Goal: Transaction & Acquisition: Purchase product/service

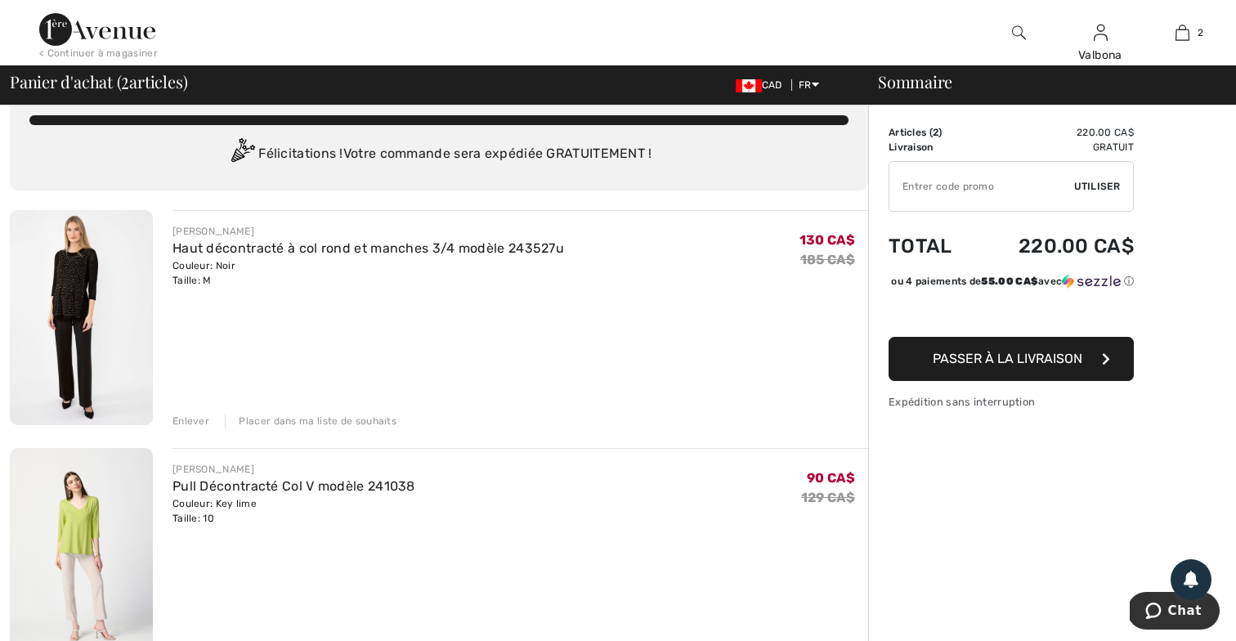
scroll to position [10, 0]
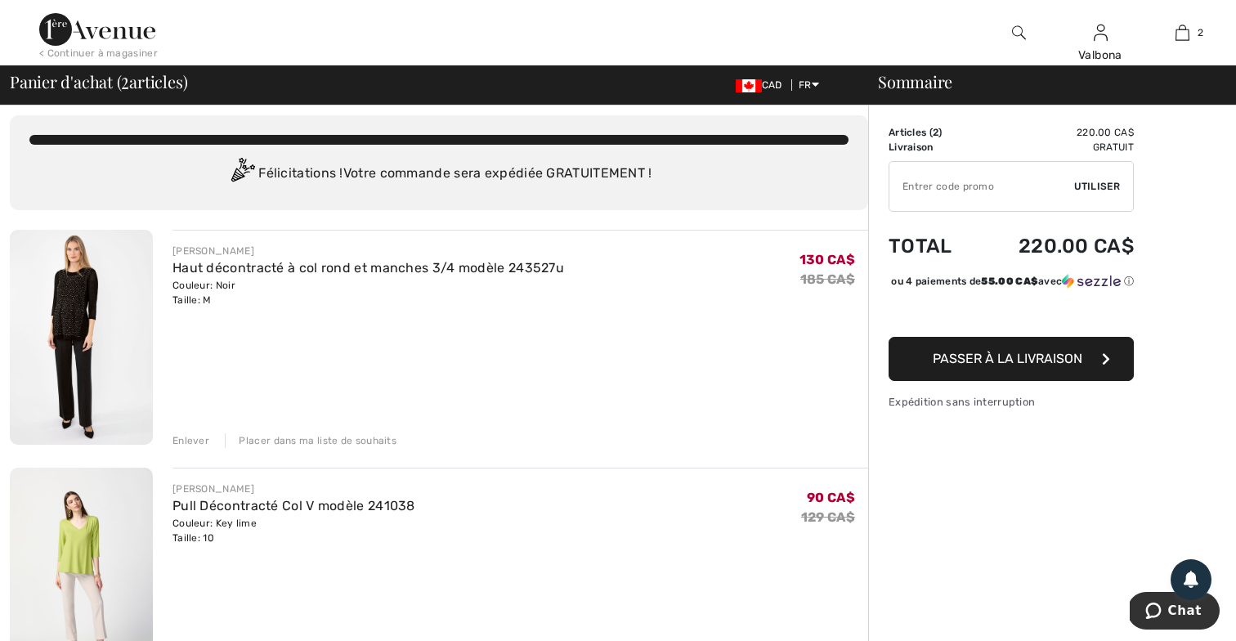
click at [69, 295] on img at bounding box center [81, 337] width 143 height 215
click at [215, 500] on link "Pull Décontracté Col V modèle 241038" at bounding box center [293, 506] width 243 height 16
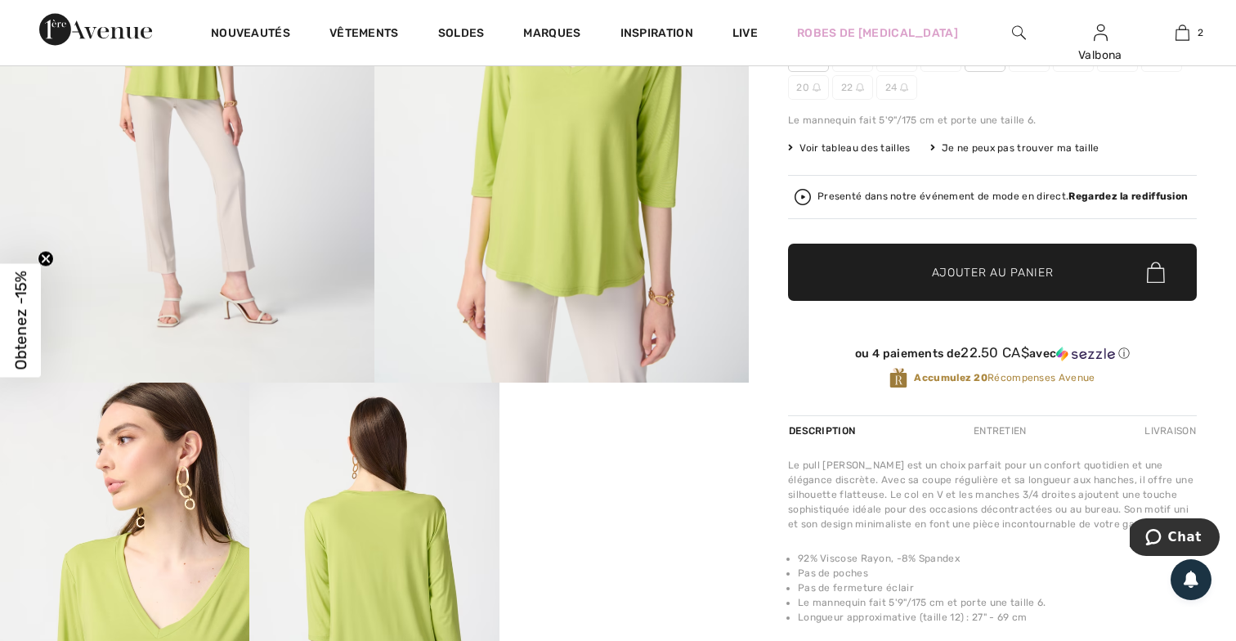
scroll to position [271, 0]
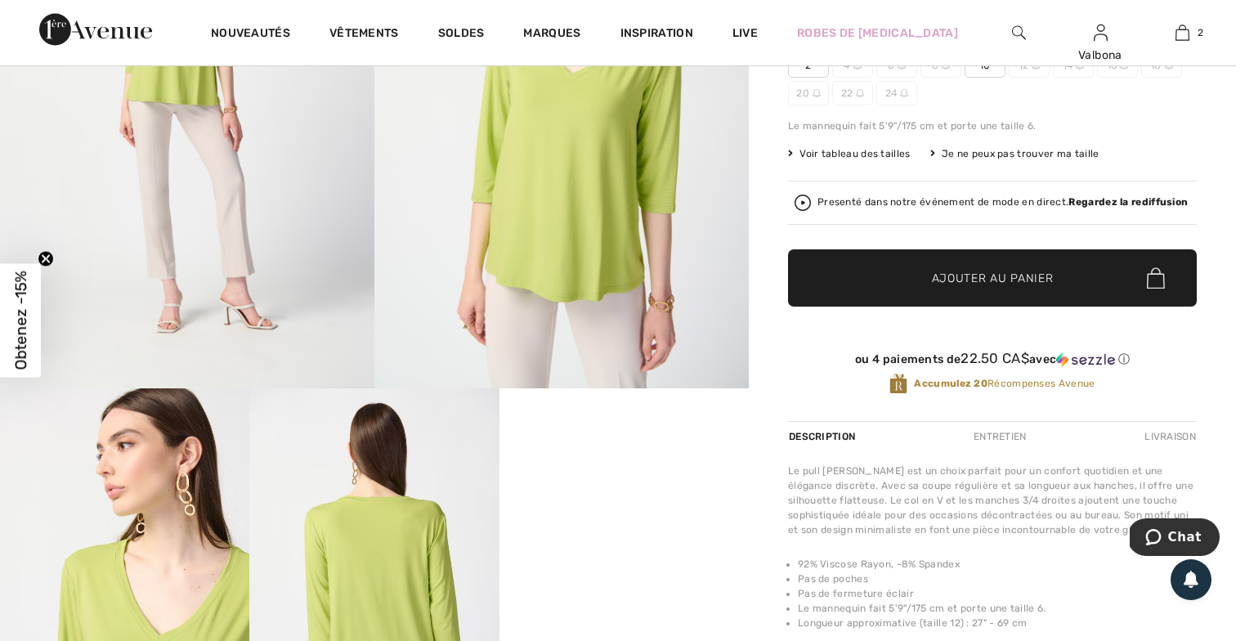
click at [566, 189] on img at bounding box center [561, 108] width 374 height 562
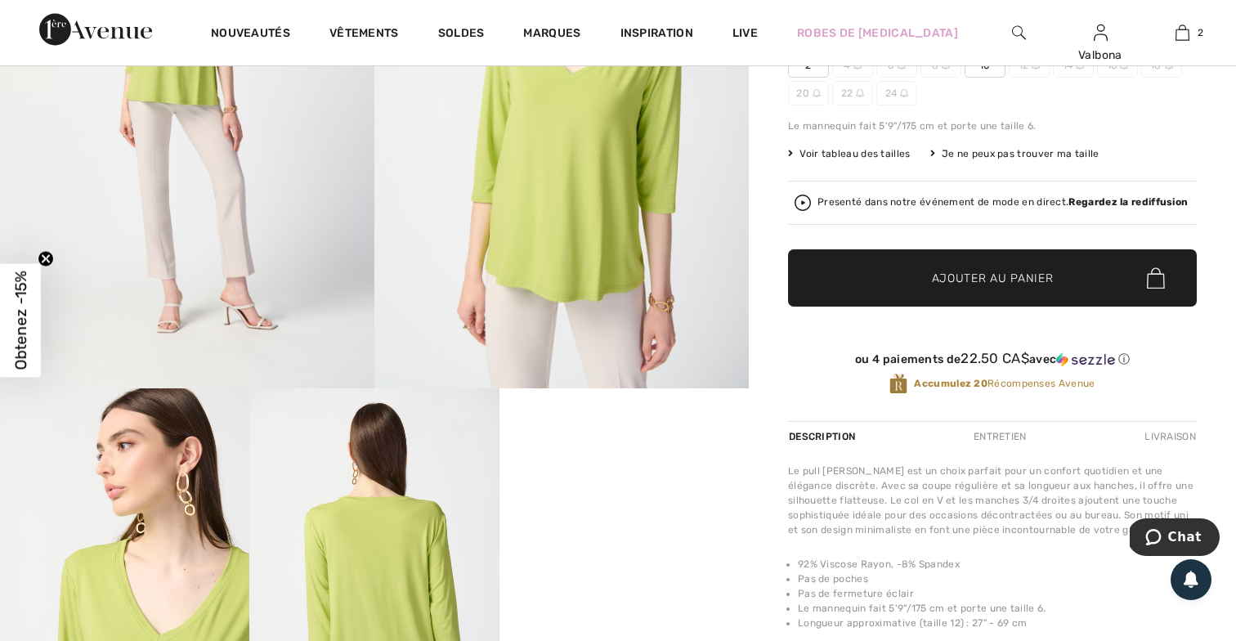
click at [602, 268] on img at bounding box center [561, 108] width 374 height 562
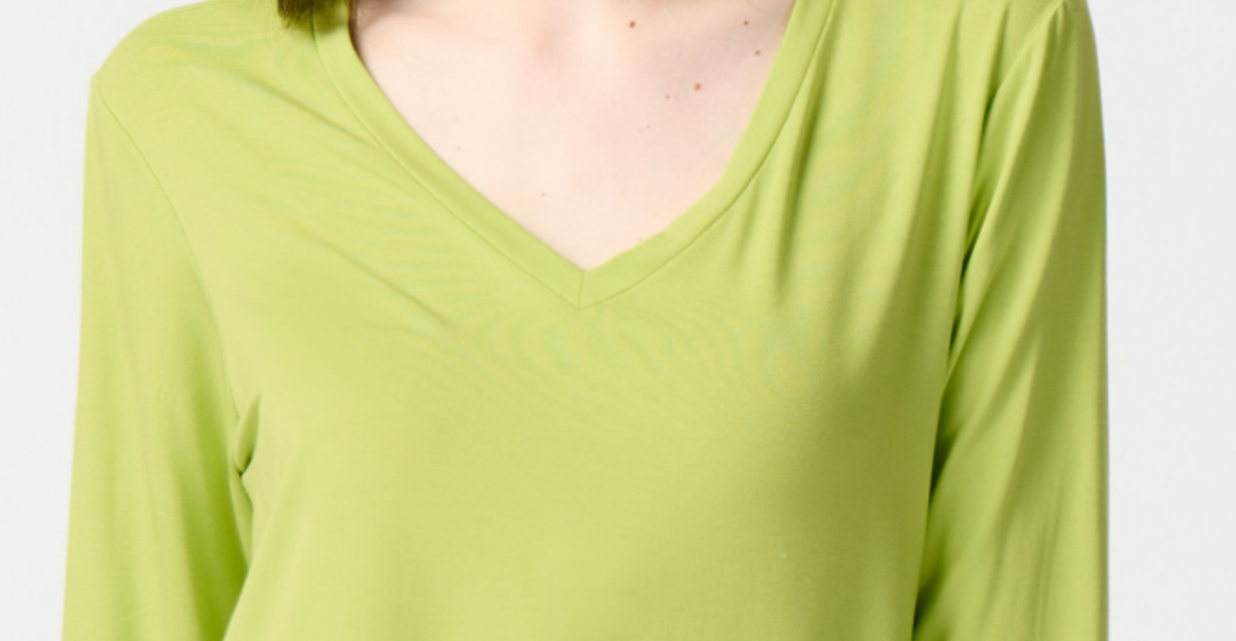
scroll to position [229, 0]
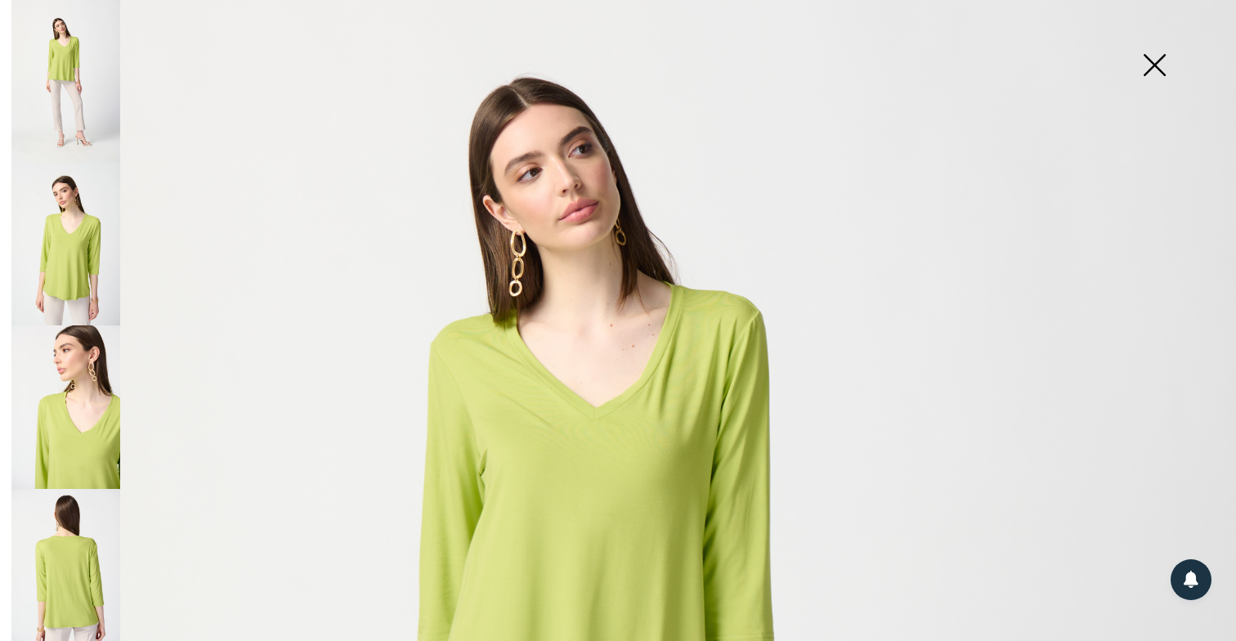
click at [1151, 65] on img at bounding box center [1154, 67] width 82 height 84
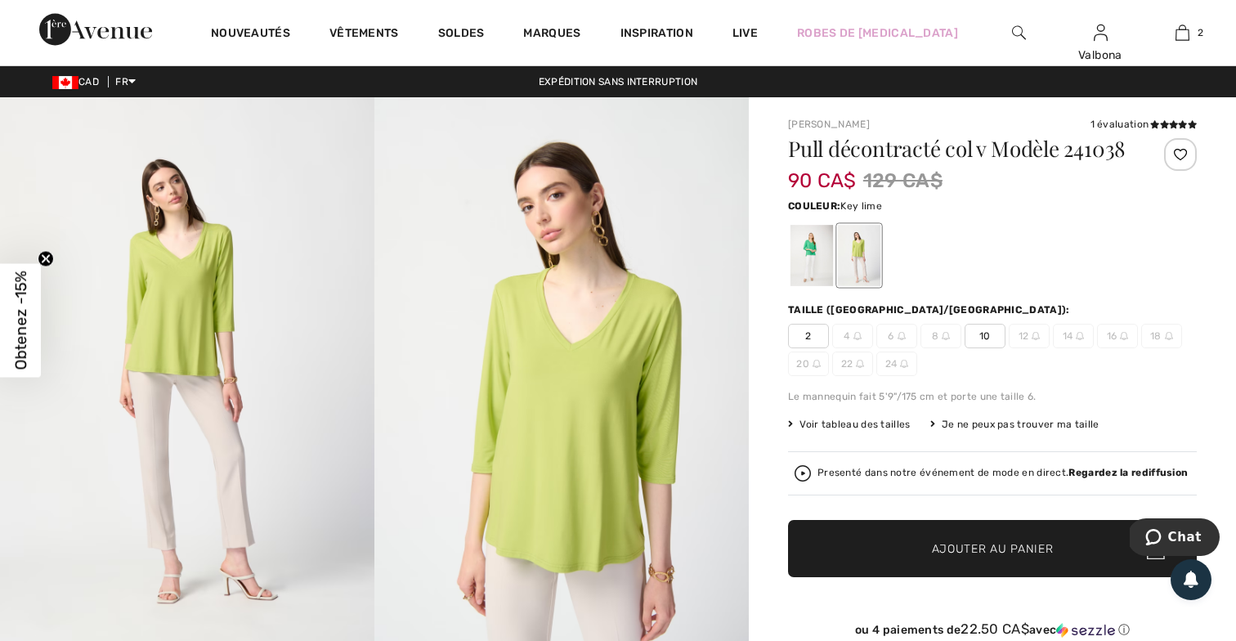
scroll to position [0, 0]
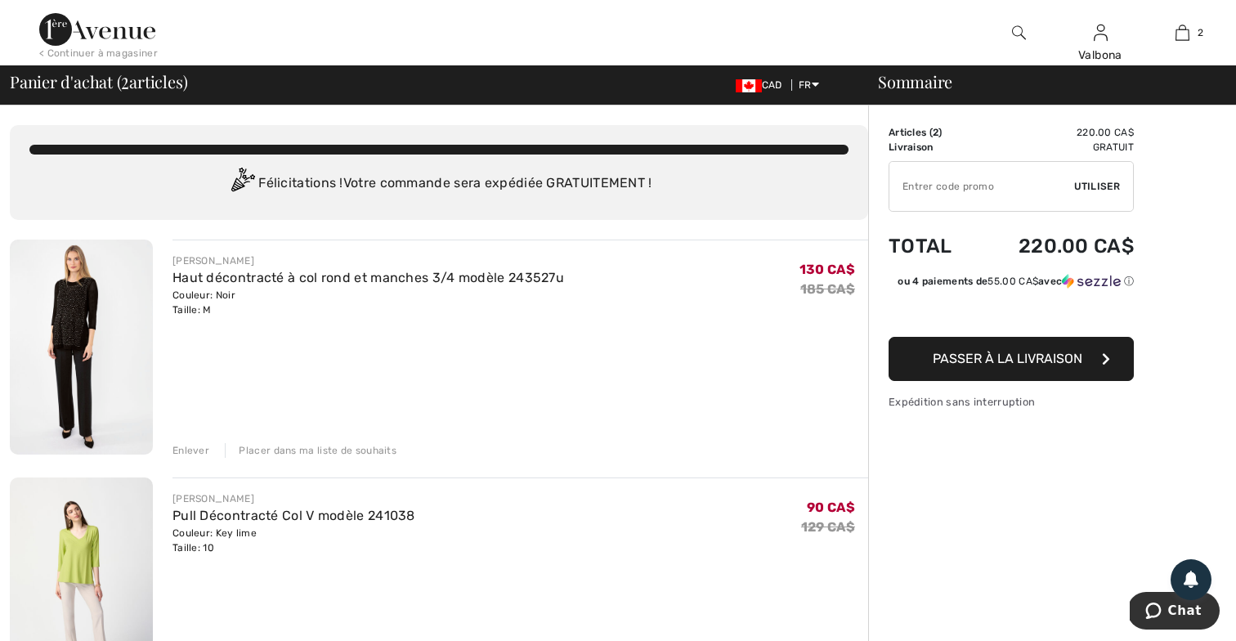
click at [146, 31] on img at bounding box center [97, 29] width 116 height 33
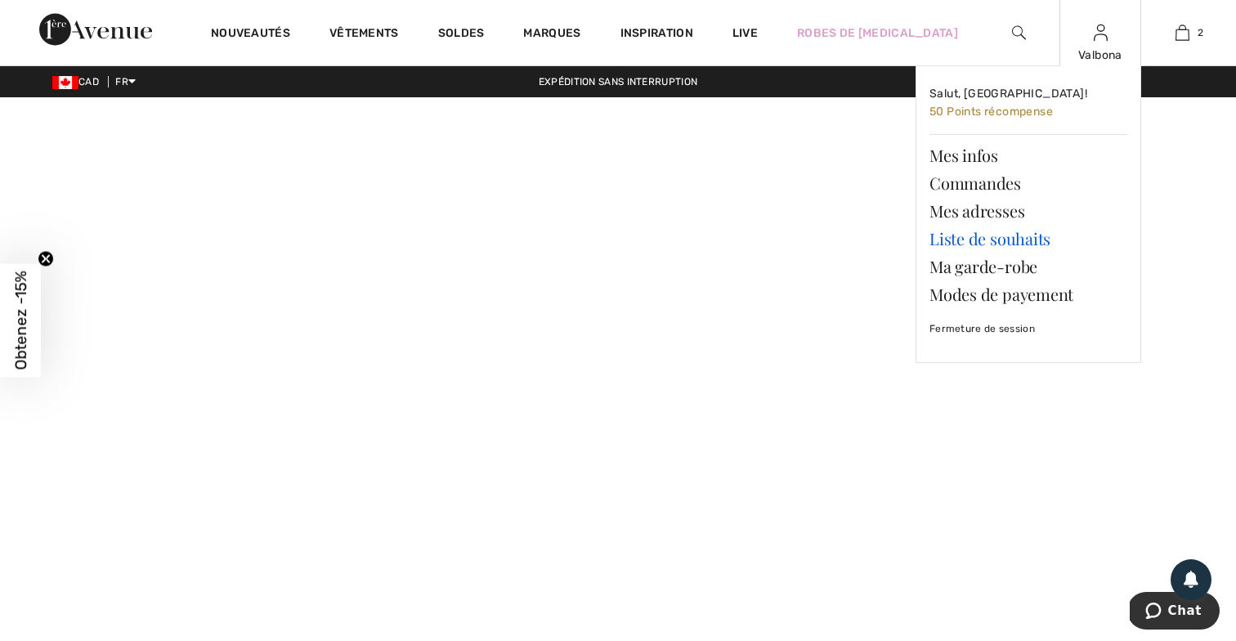
click at [995, 239] on link "Liste de souhaits" at bounding box center [1028, 239] width 198 height 28
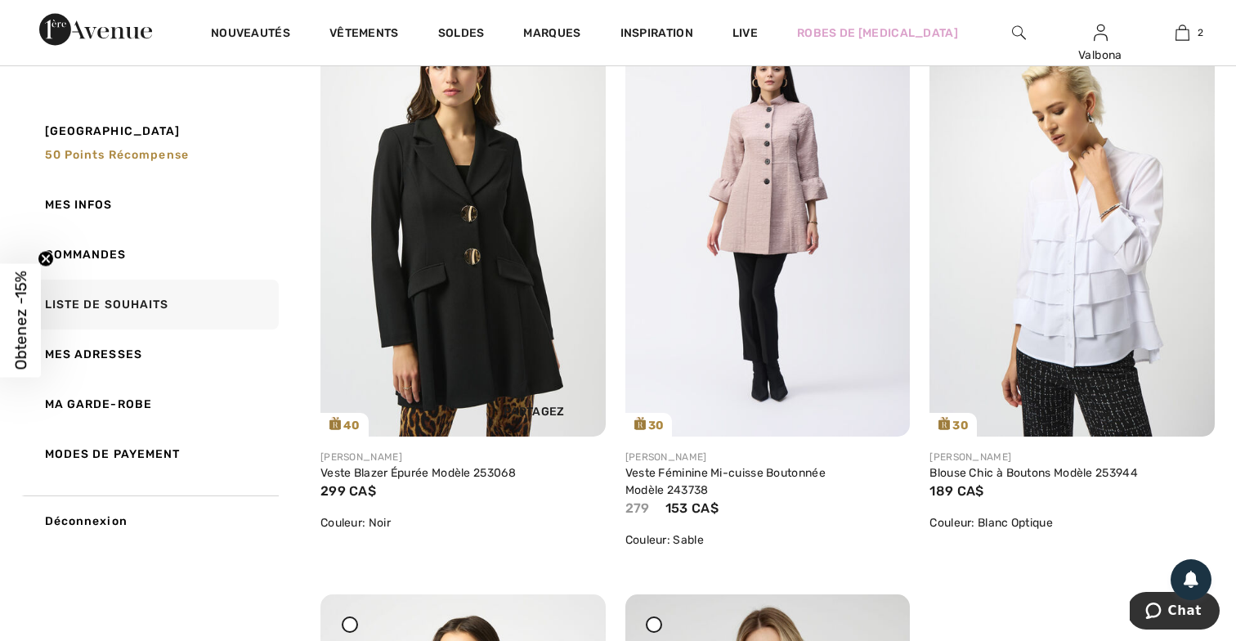
scroll to position [3741, 0]
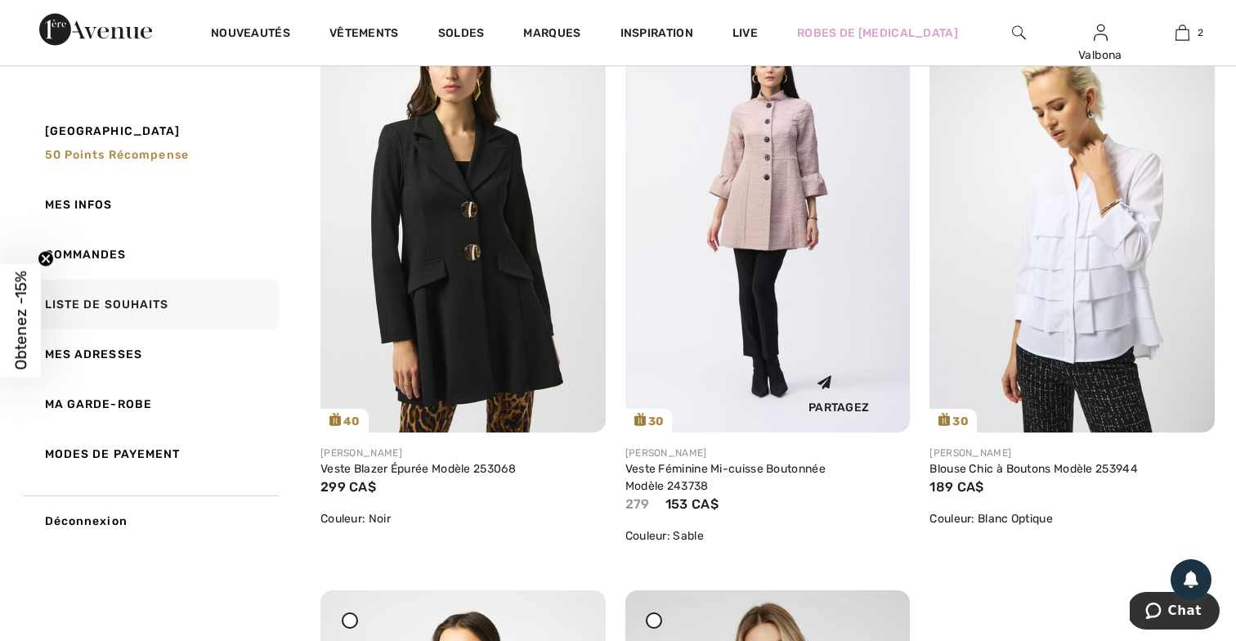
click at [762, 205] on img at bounding box center [767, 219] width 285 height 427
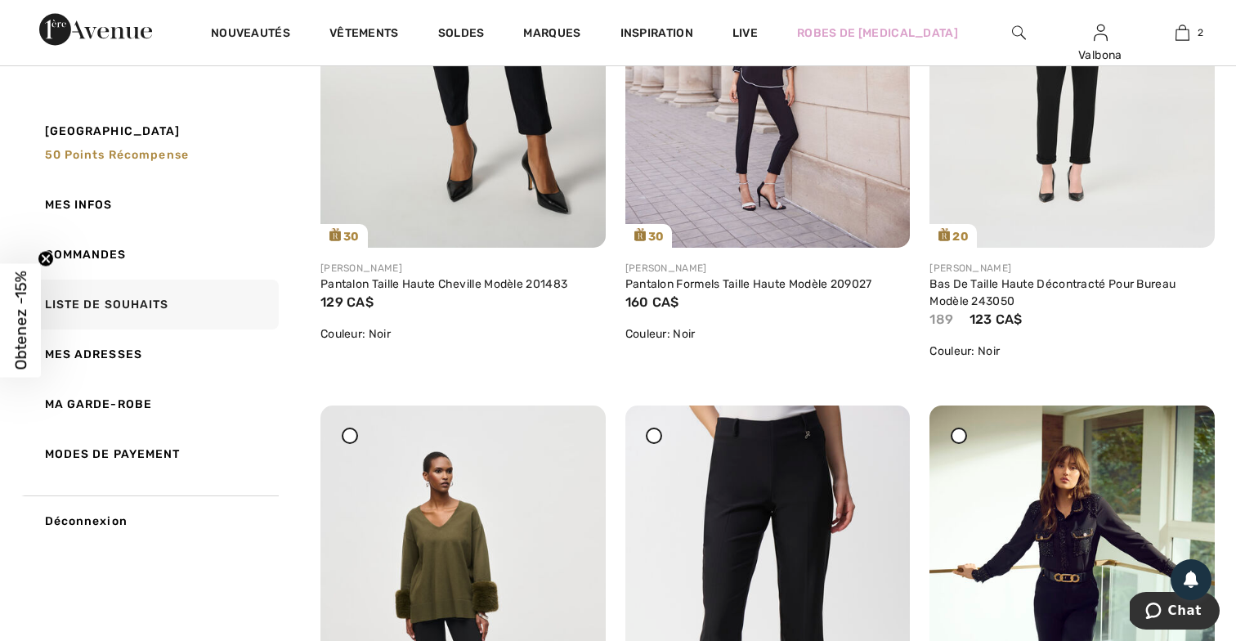
scroll to position [1964, 0]
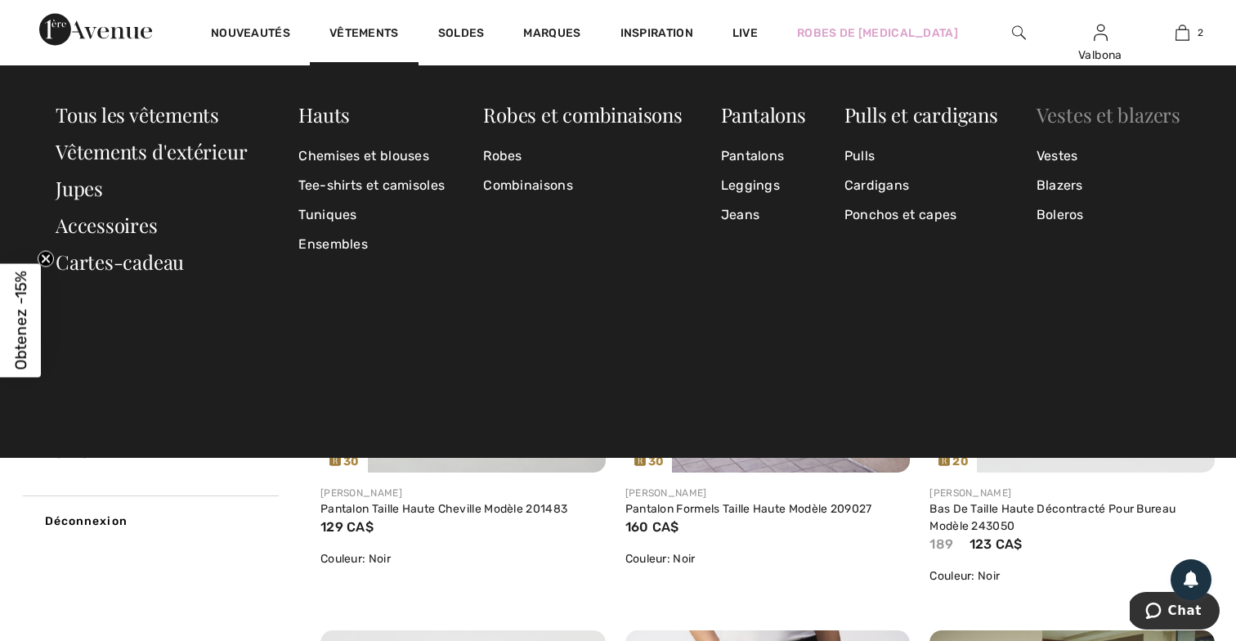
click at [1086, 114] on link "Vestes et blazers" at bounding box center [1109, 114] width 144 height 26
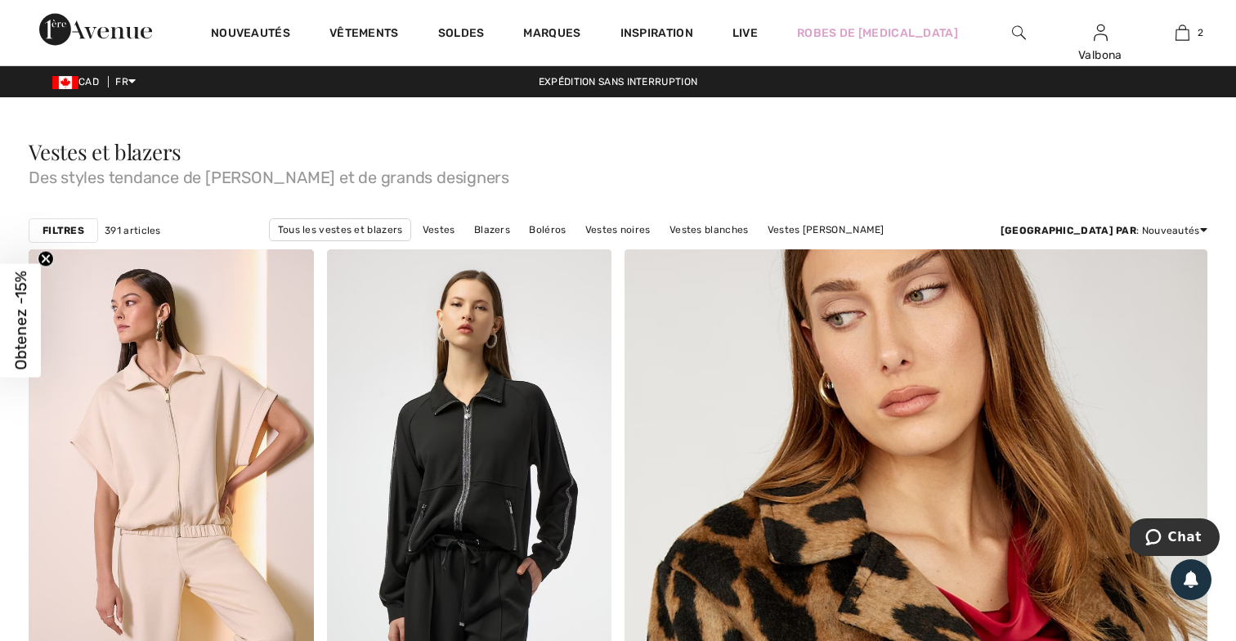
click at [68, 230] on strong "Filtres" at bounding box center [64, 230] width 42 height 15
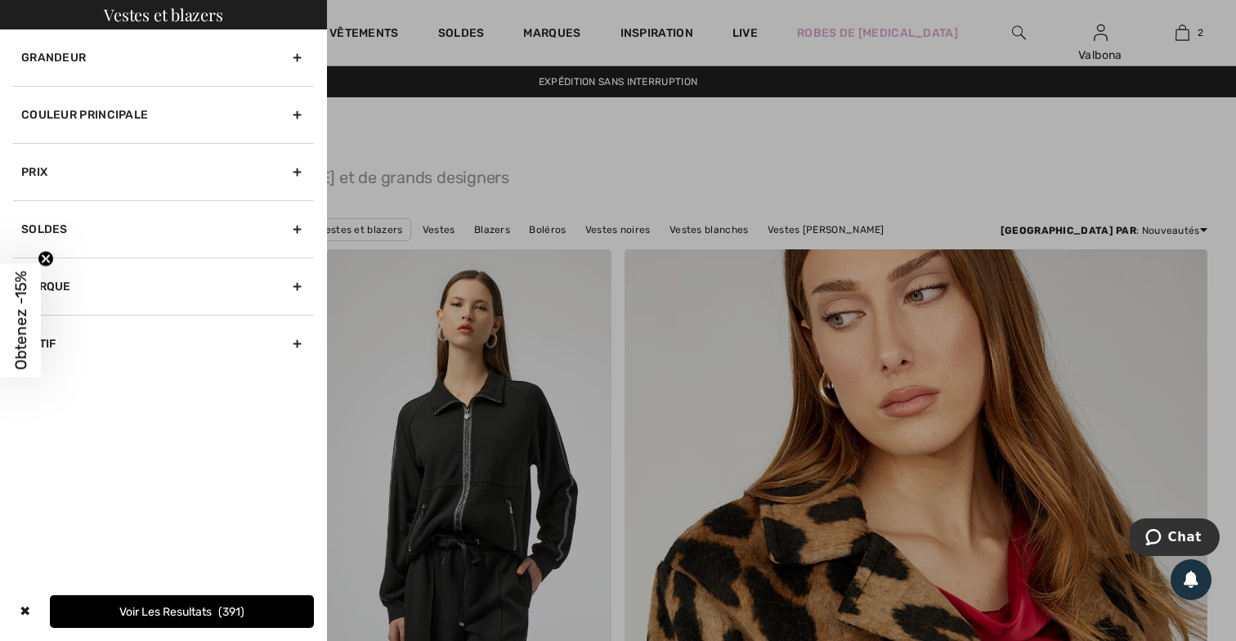
click at [225, 76] on div "Grandeur" at bounding box center [163, 57] width 301 height 56
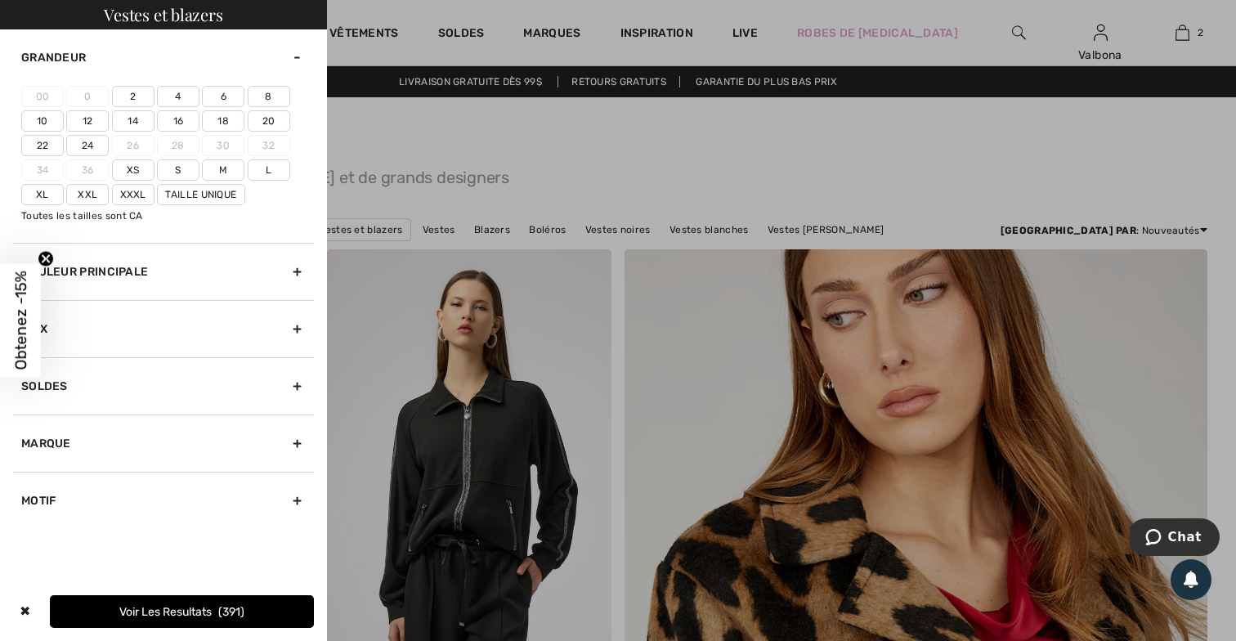
click at [47, 118] on label "10" at bounding box center [42, 120] width 43 height 21
click at [0, 0] on input"] "10" at bounding box center [0, 0] width 0 height 0
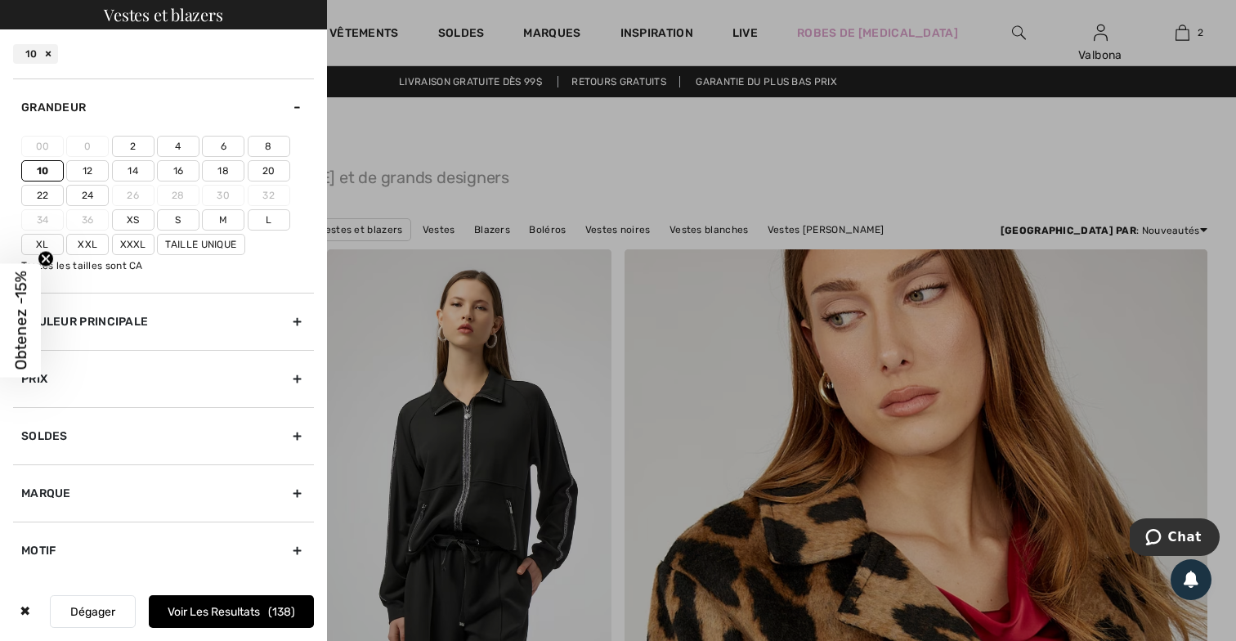
click at [298, 111] on div "Grandeur" at bounding box center [163, 106] width 301 height 57
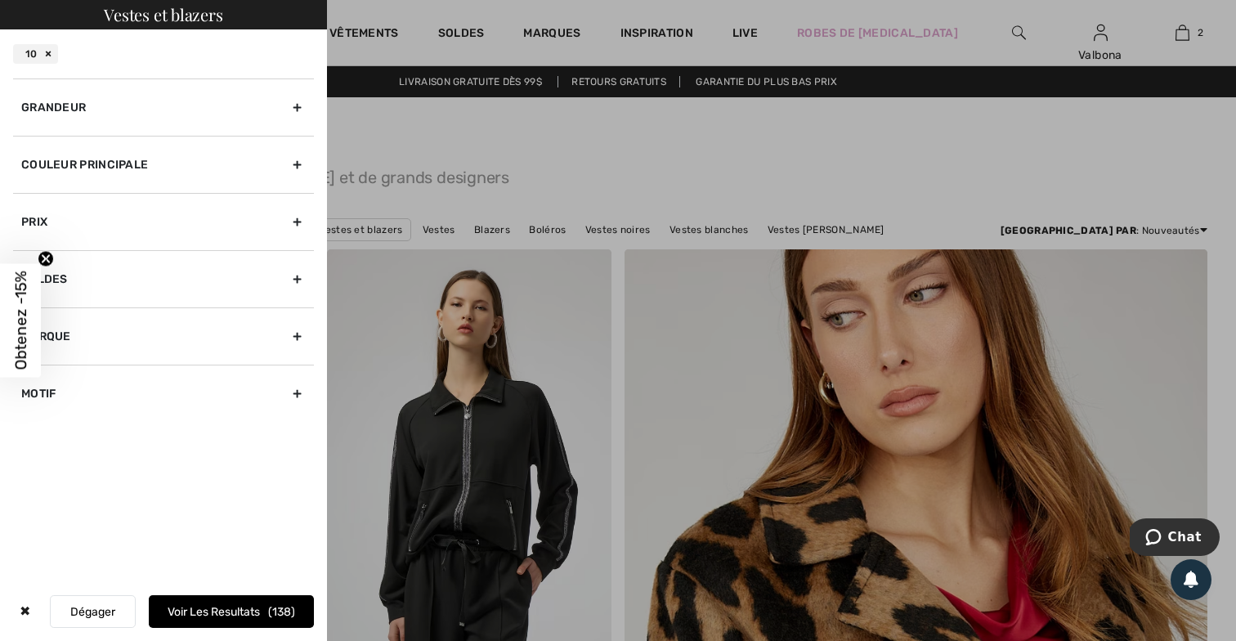
click at [47, 253] on circle "Close teaser" at bounding box center [46, 259] width 16 height 16
click at [60, 394] on div "Motif" at bounding box center [163, 393] width 301 height 57
click at [188, 608] on button "Voir les resultats 138" at bounding box center [231, 611] width 165 height 33
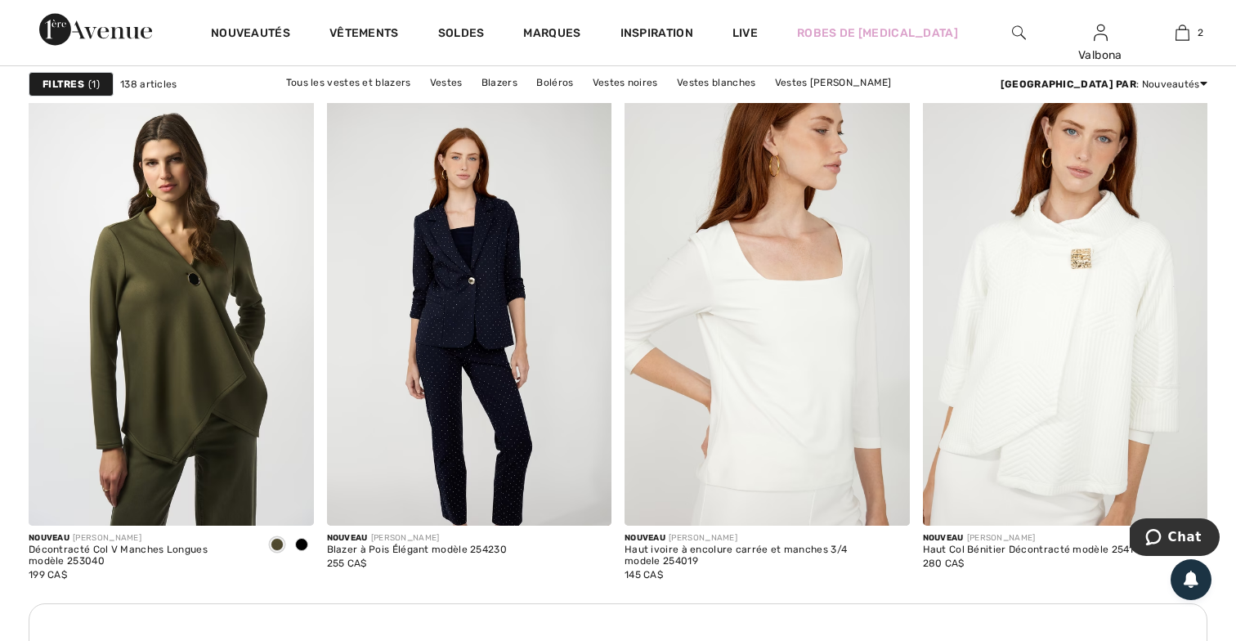
scroll to position [1681, 0]
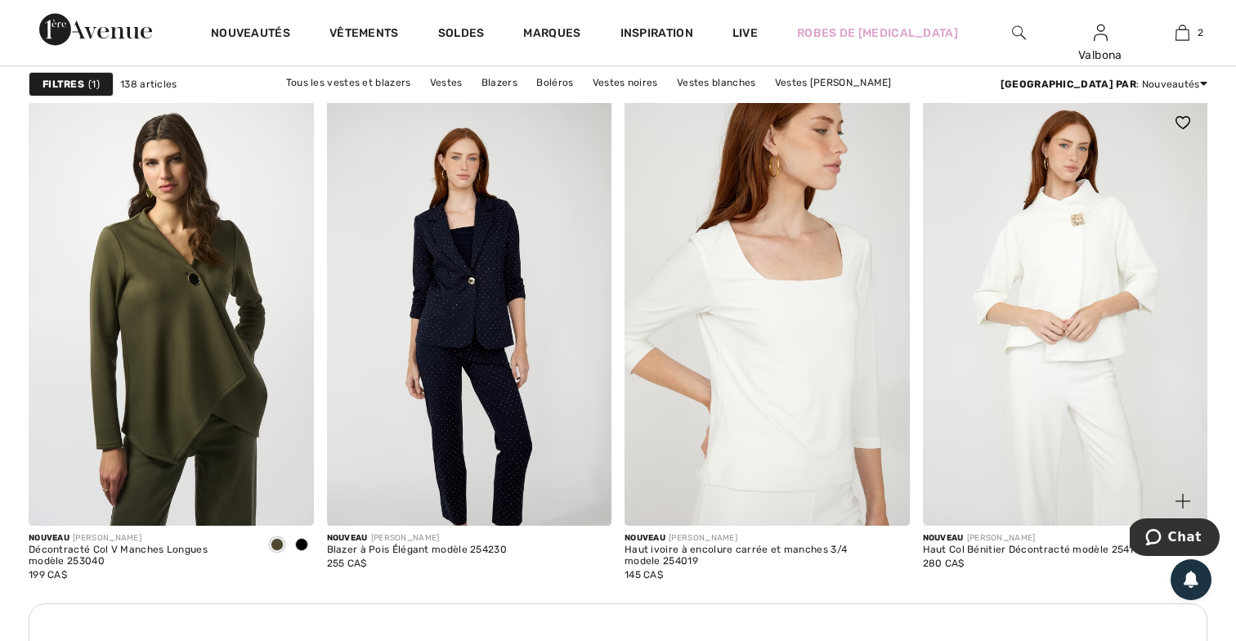
click at [1073, 235] on img at bounding box center [1065, 312] width 285 height 428
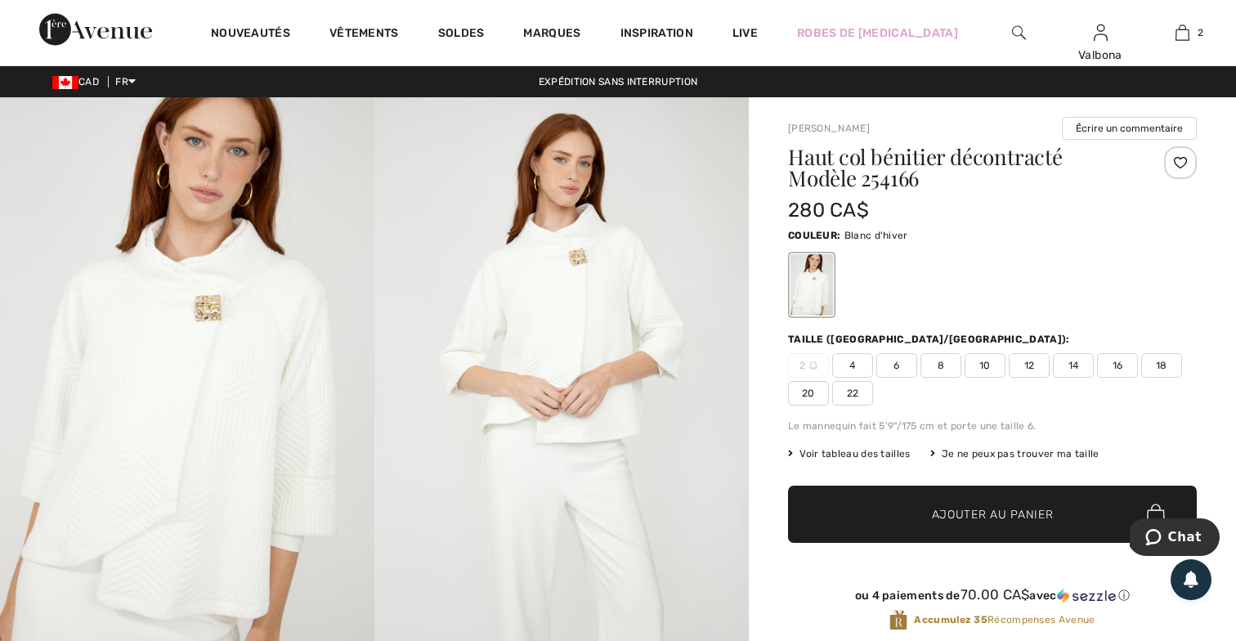
click at [172, 379] on img at bounding box center [187, 378] width 374 height 562
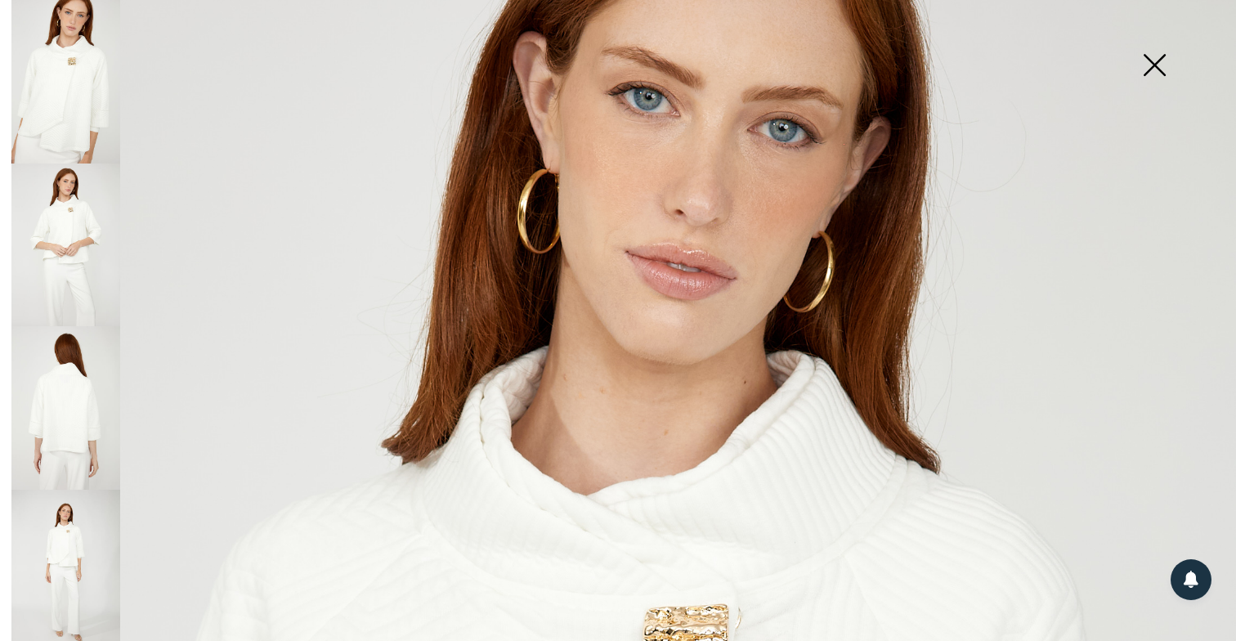
scroll to position [52, 0]
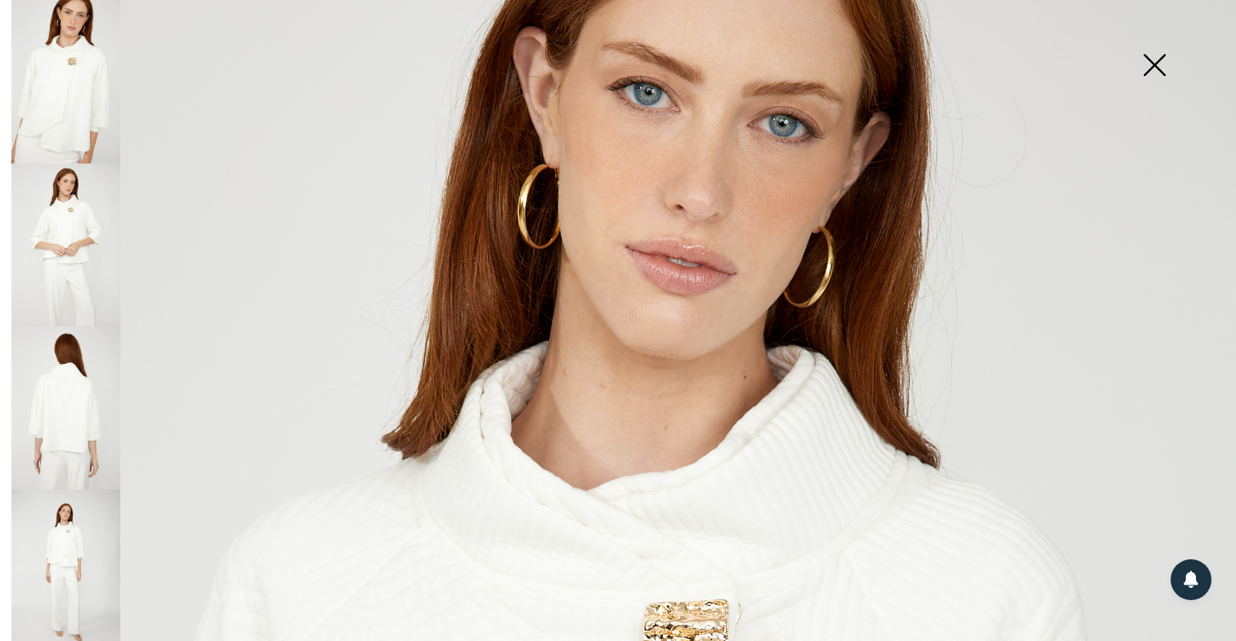
click at [83, 380] on img at bounding box center [65, 407] width 109 height 163
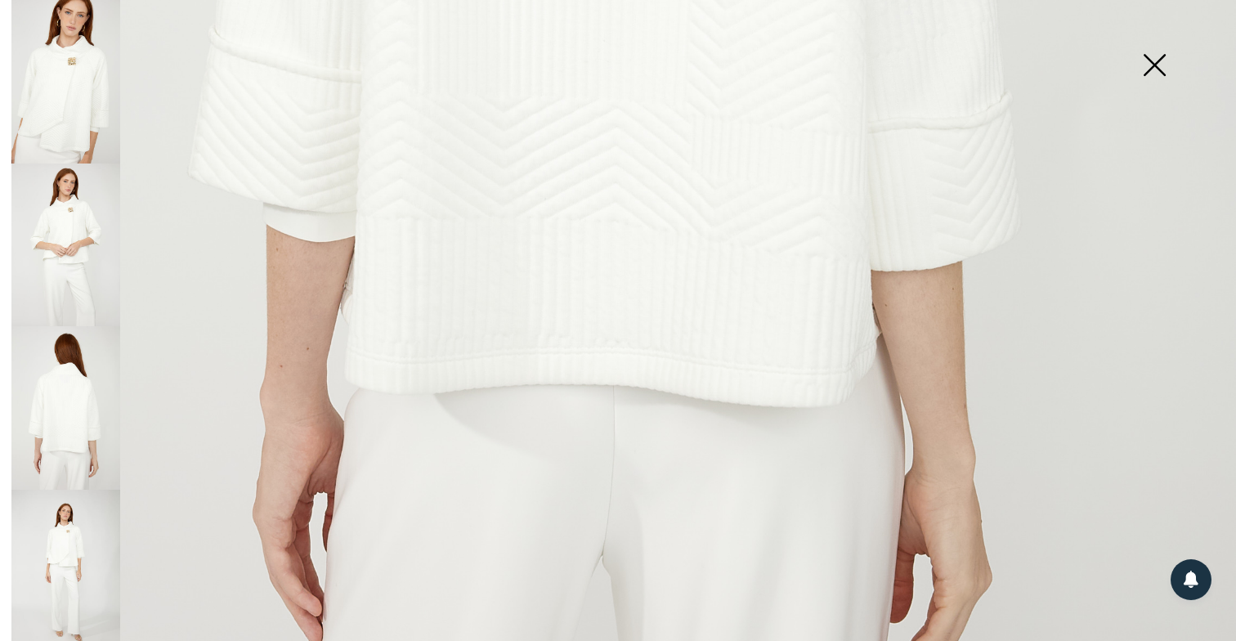
scroll to position [1035, 0]
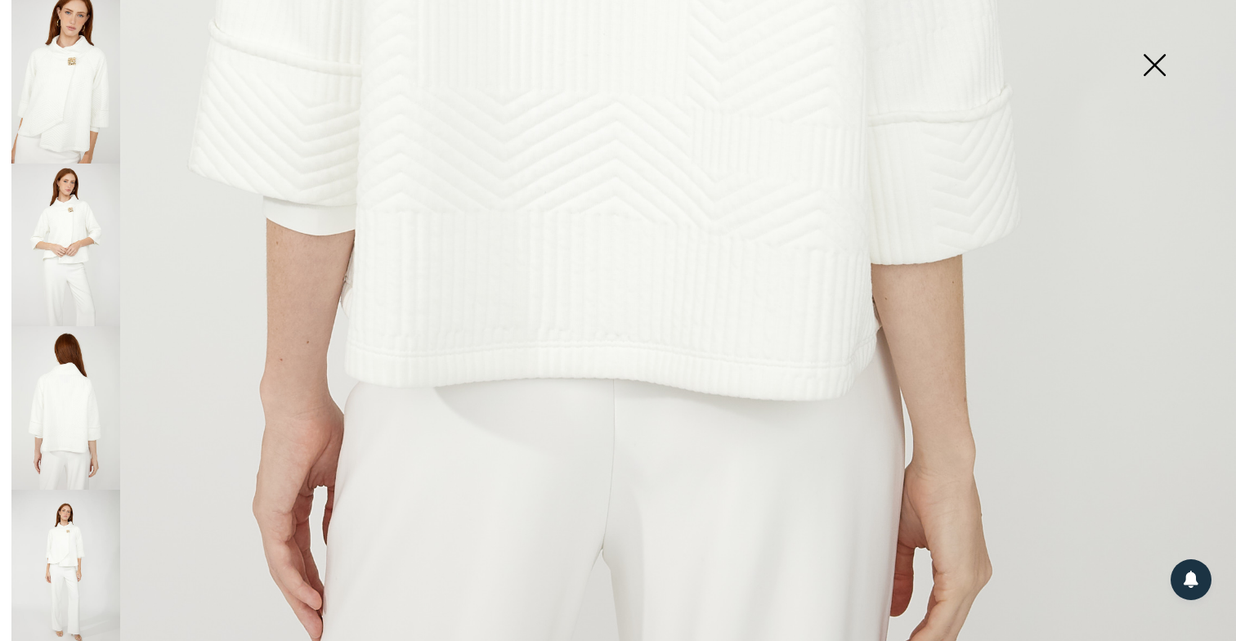
click at [1153, 62] on img at bounding box center [1154, 67] width 82 height 84
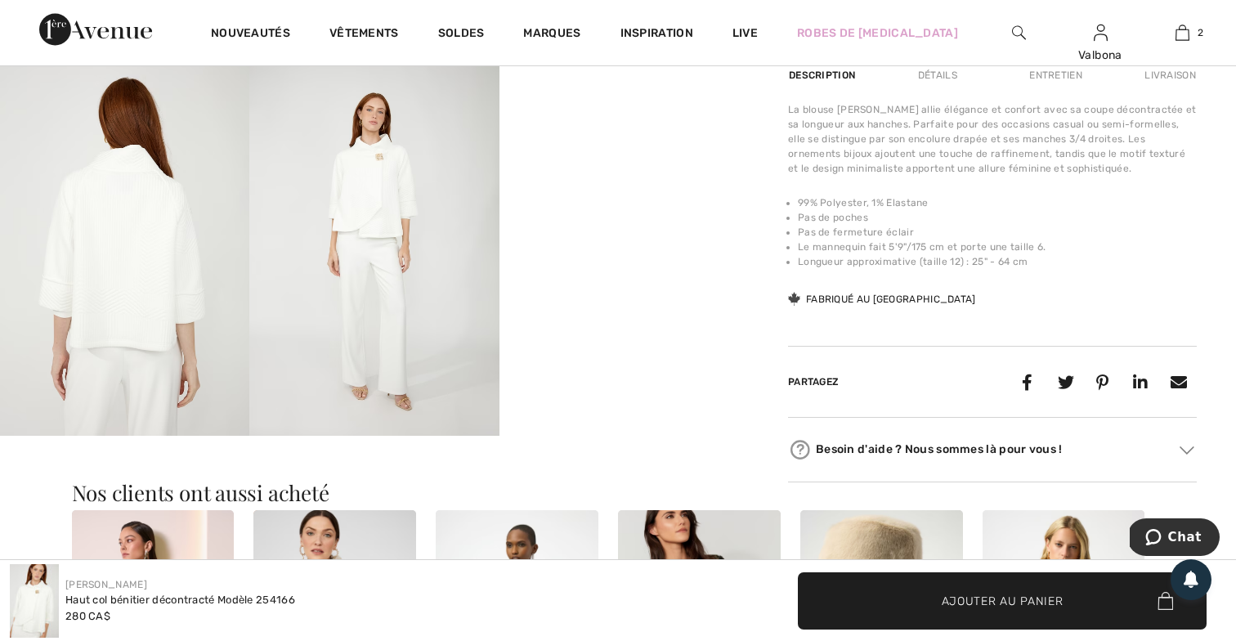
scroll to position [605, 0]
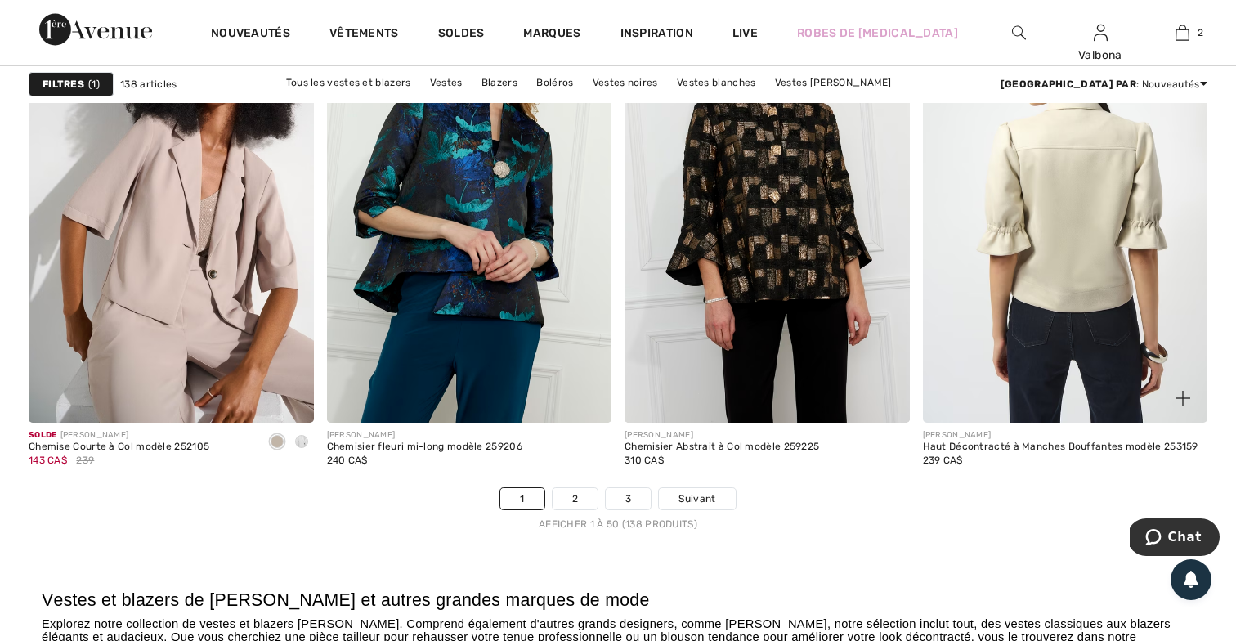
scroll to position [7429, 0]
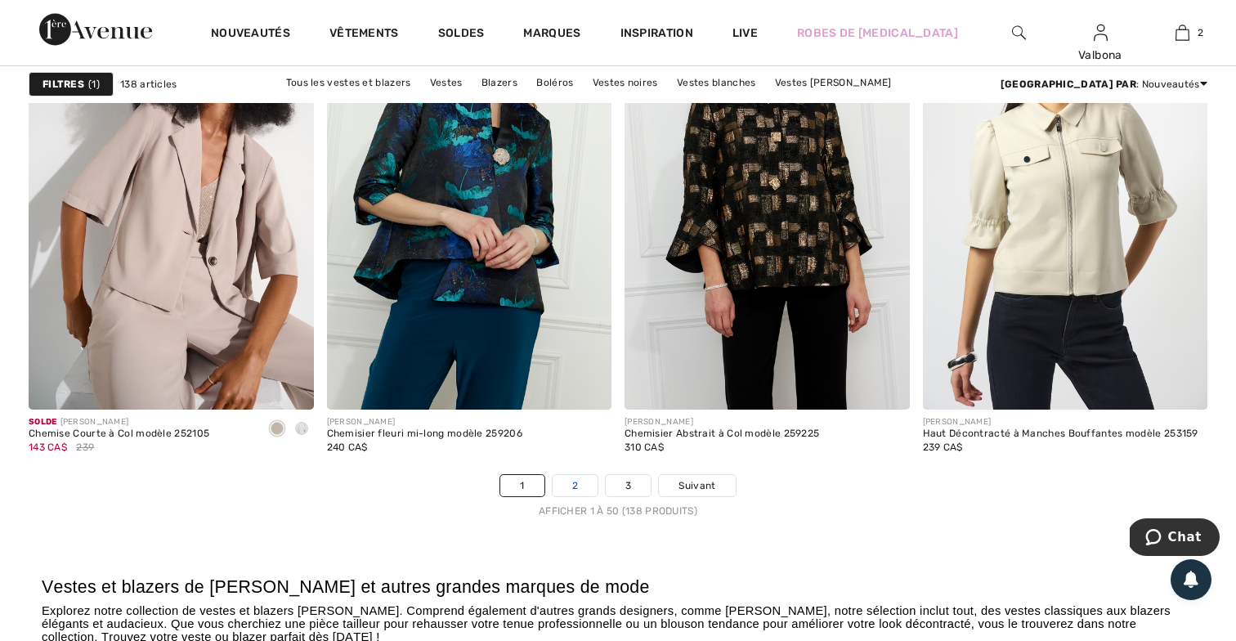
click at [568, 486] on link "2" at bounding box center [575, 485] width 45 height 21
